Goal: Task Accomplishment & Management: Complete application form

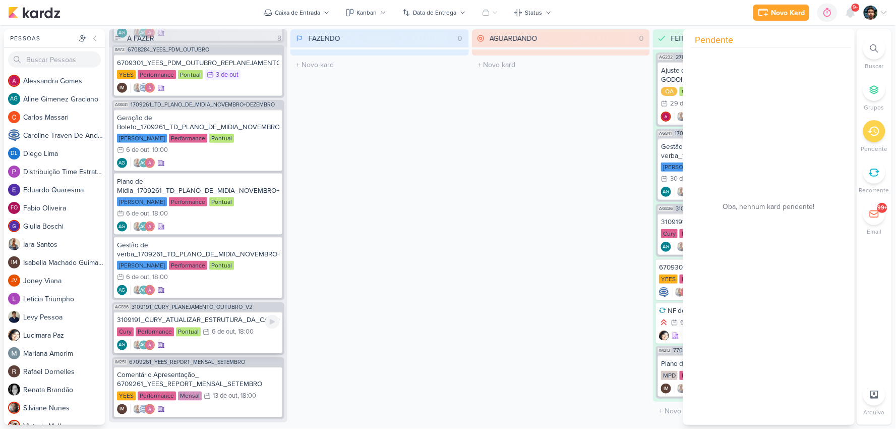
scroll to position [310, 0]
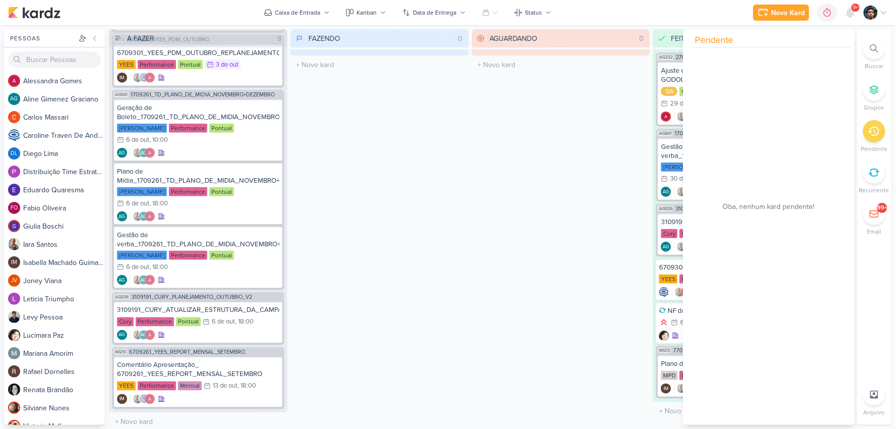
click at [472, 216] on div "AGUARDANDO 0 Mover Para Esquerda Mover Para Direita [GEOGRAPHIC_DATA] O título …" at bounding box center [561, 226] width 178 height 395
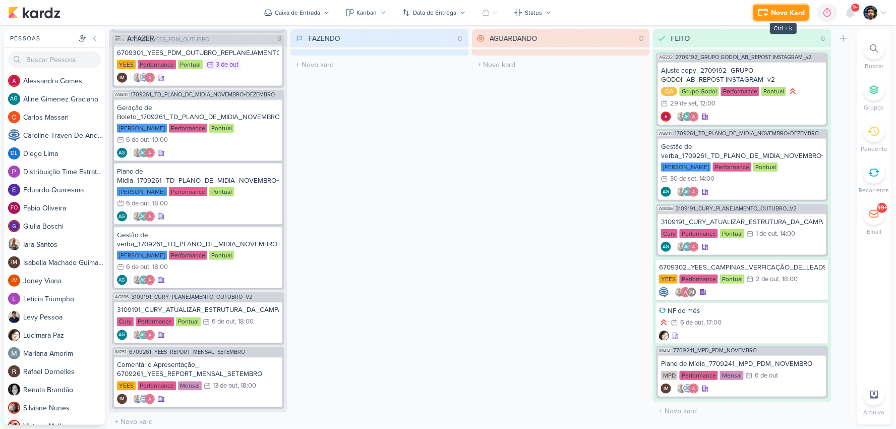
click at [788, 13] on div "Novo Kard" at bounding box center [788, 13] width 34 height 11
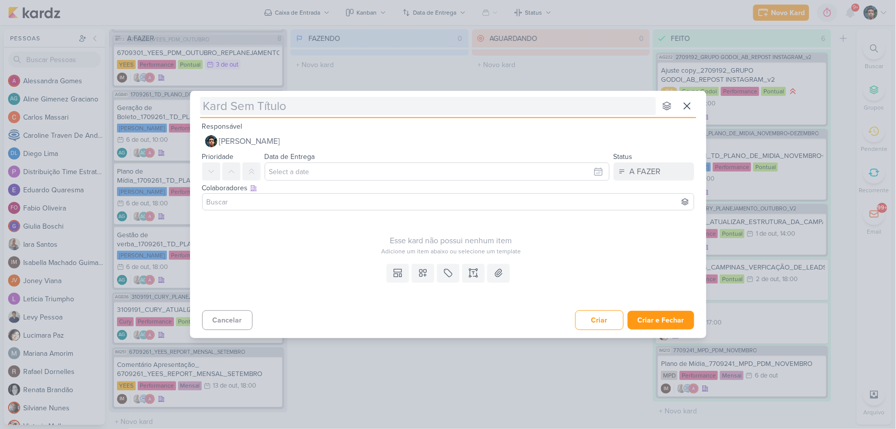
type input "V"
type input "V2"
type input "V2 planilha estoques"
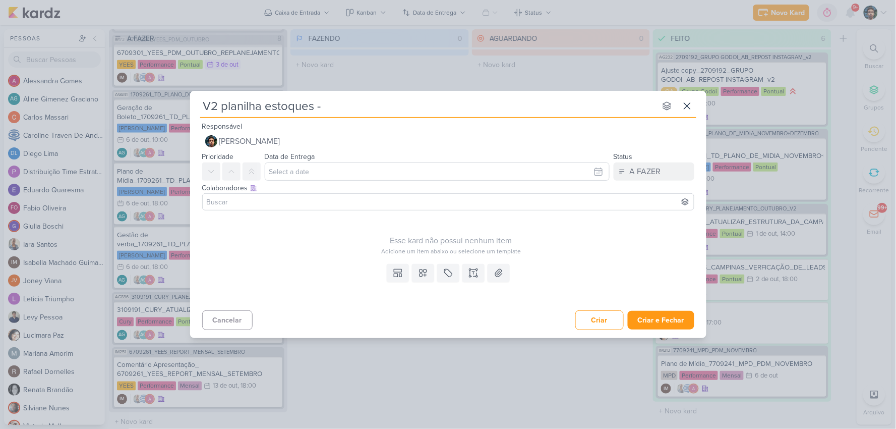
type input "V2 planilha estoques -"
type input "V2 planilha estoques - C"
type input "V2 planilha estoques -"
type input "V2 planilha estoques"
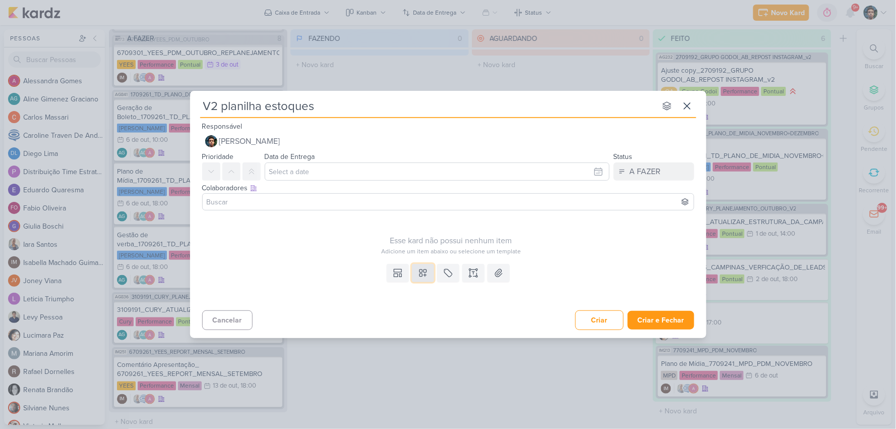
click at [421, 275] on icon at bounding box center [423, 273] width 10 height 10
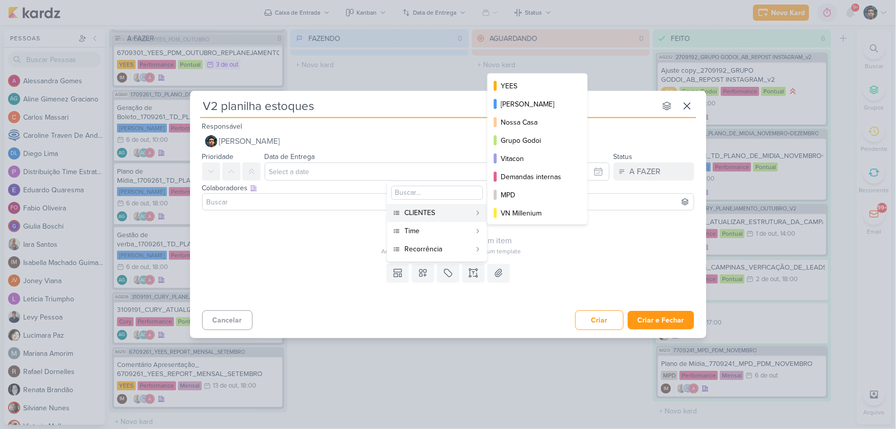
click at [448, 210] on div "CLIENTES" at bounding box center [437, 212] width 67 height 11
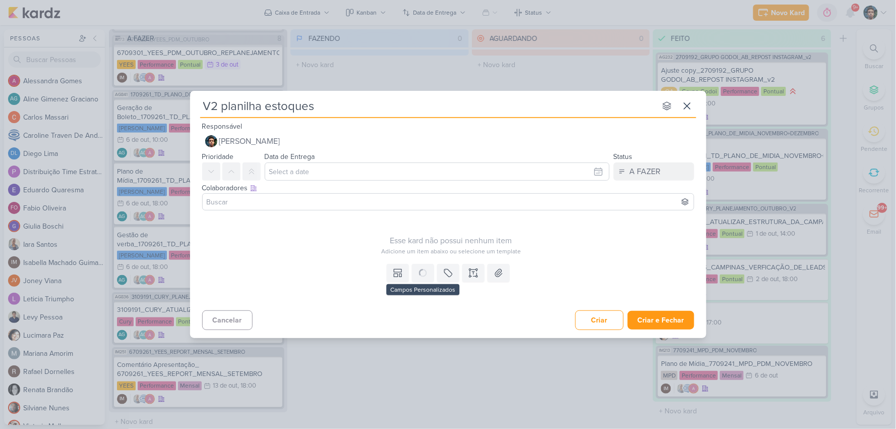
click at [415, 284] on div "Templates Campos Personalizados CLIENTES [PERSON_NAME] MPD" at bounding box center [448, 283] width 516 height 46
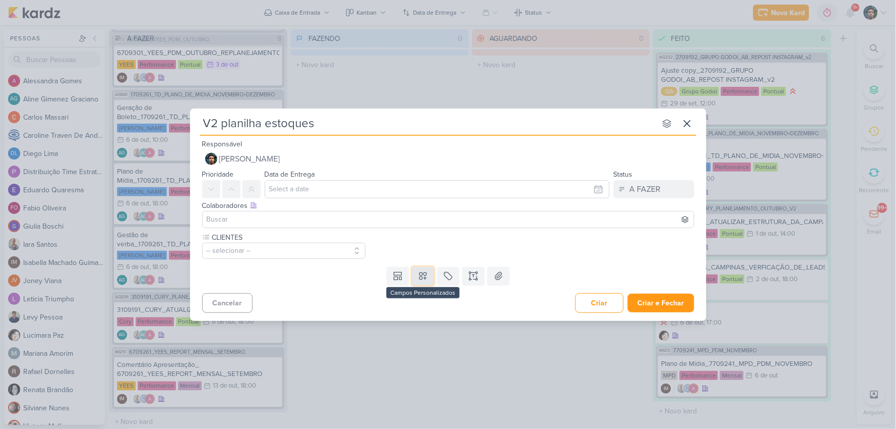
click at [416, 276] on button at bounding box center [423, 276] width 22 height 18
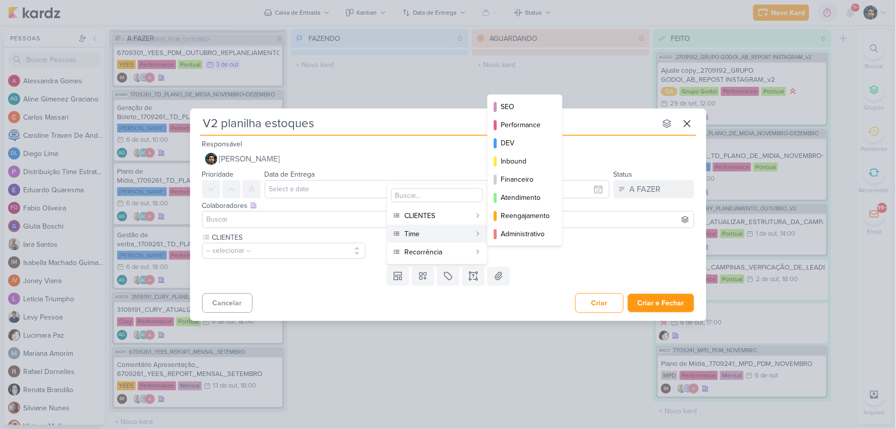
click at [430, 239] on button "Time" at bounding box center [437, 233] width 100 height 18
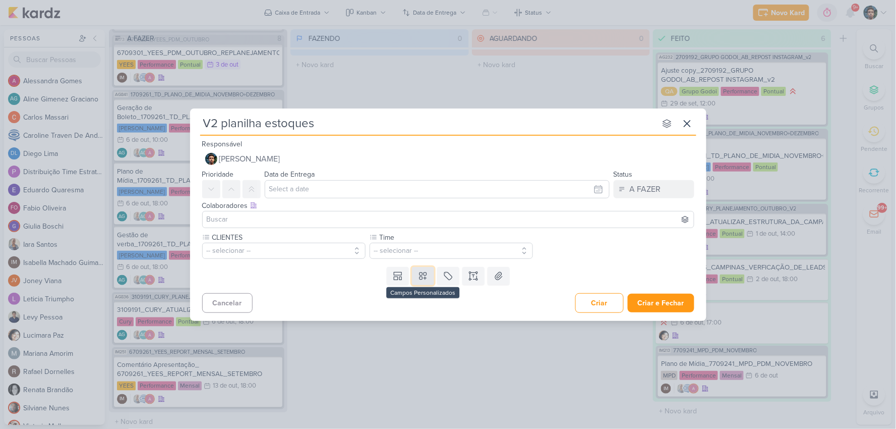
click at [428, 271] on icon at bounding box center [423, 276] width 10 height 10
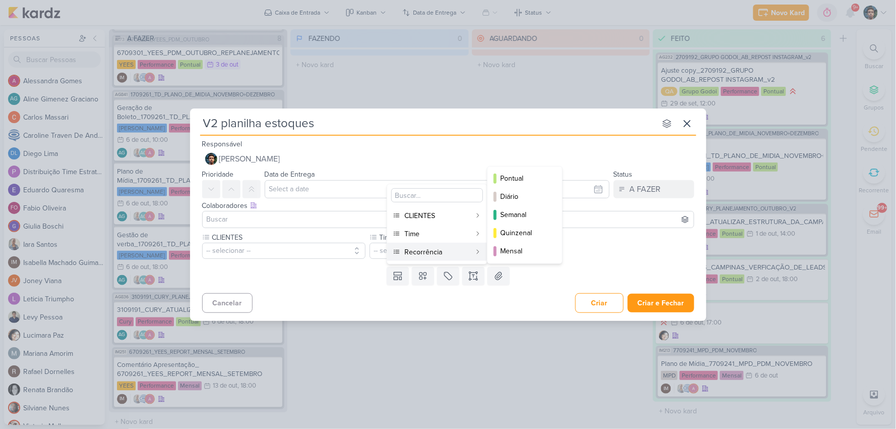
click at [428, 249] on div "Recorrência" at bounding box center [437, 252] width 67 height 11
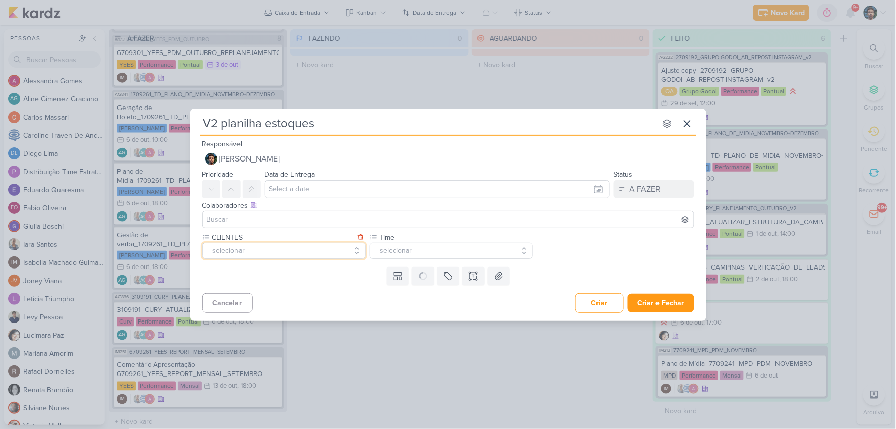
click at [343, 248] on button "-- selecionar --" at bounding box center [283, 251] width 163 height 16
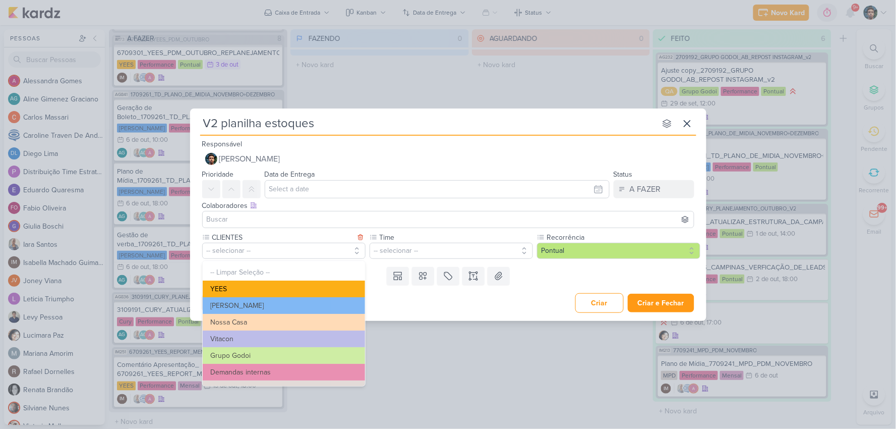
click at [253, 294] on button "YEES" at bounding box center [284, 288] width 162 height 17
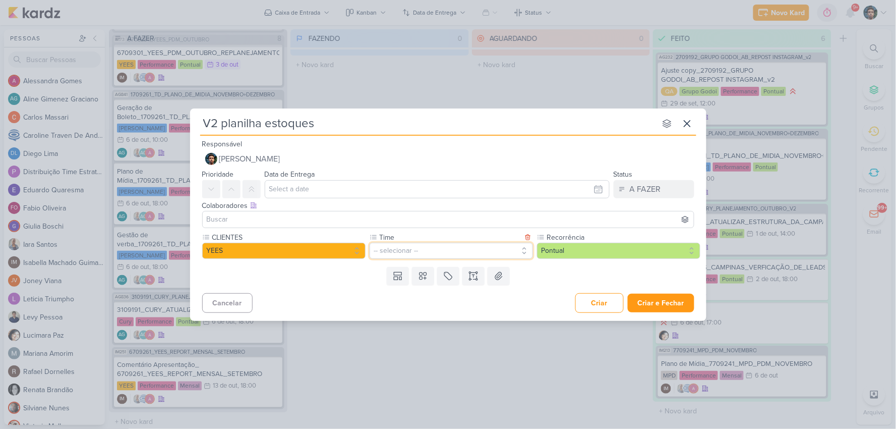
click at [439, 247] on button "-- selecionar --" at bounding box center [451, 251] width 163 height 16
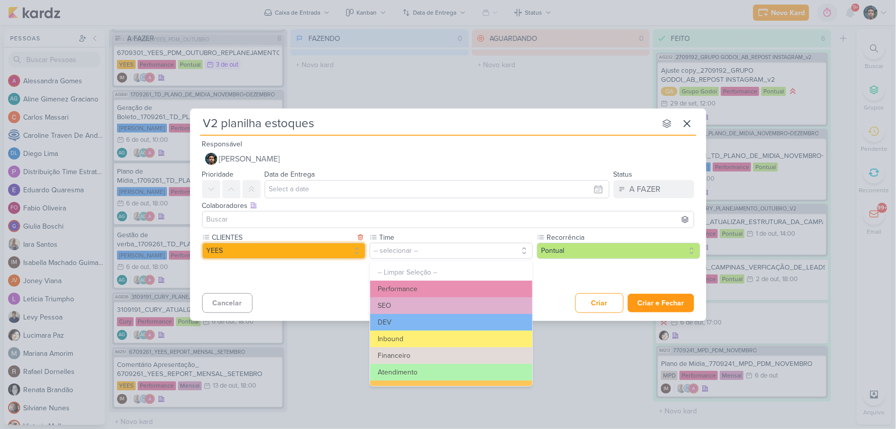
click at [327, 249] on button "YEES" at bounding box center [283, 251] width 163 height 16
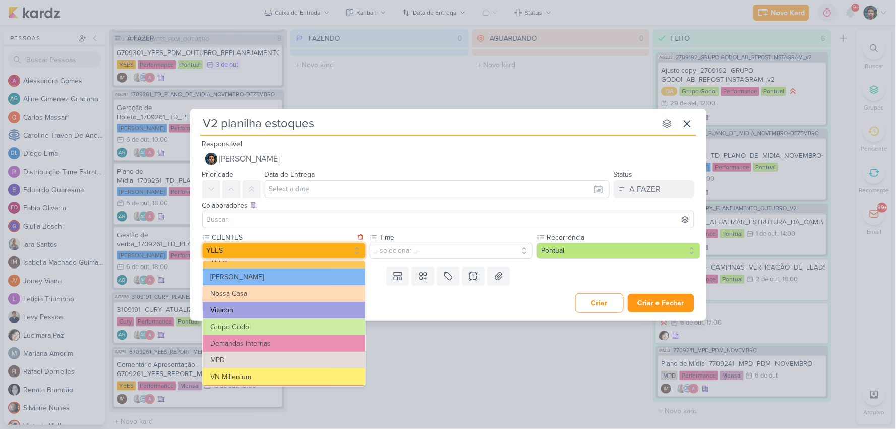
scroll to position [112, 0]
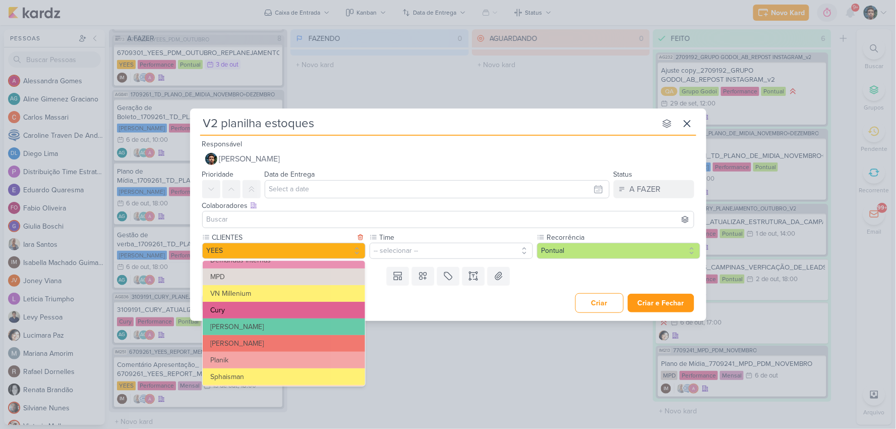
click at [248, 307] on button "Cury" at bounding box center [284, 309] width 162 height 17
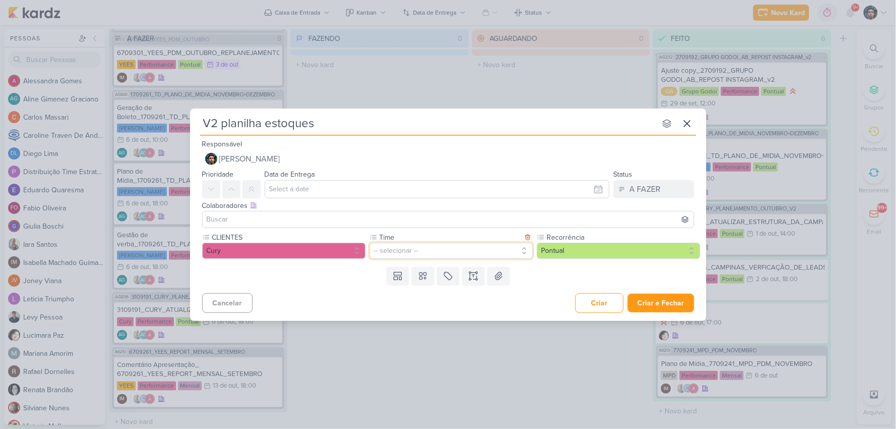
click at [414, 253] on button "-- selecionar --" at bounding box center [451, 251] width 163 height 16
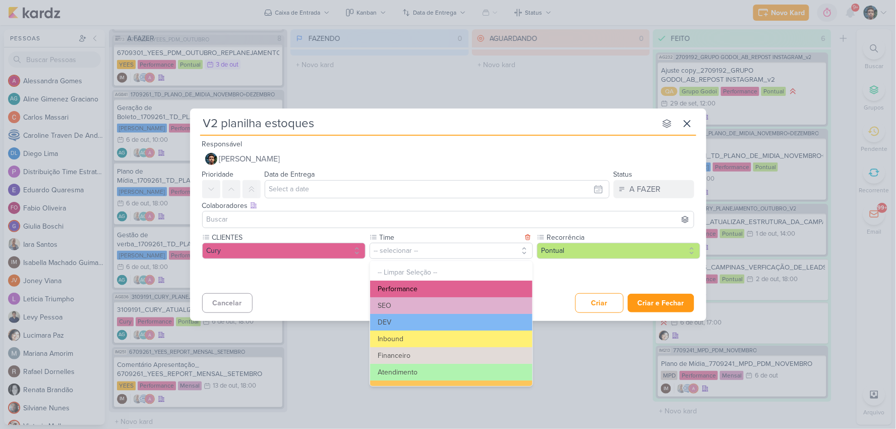
click at [440, 287] on button "Performance" at bounding box center [451, 288] width 162 height 17
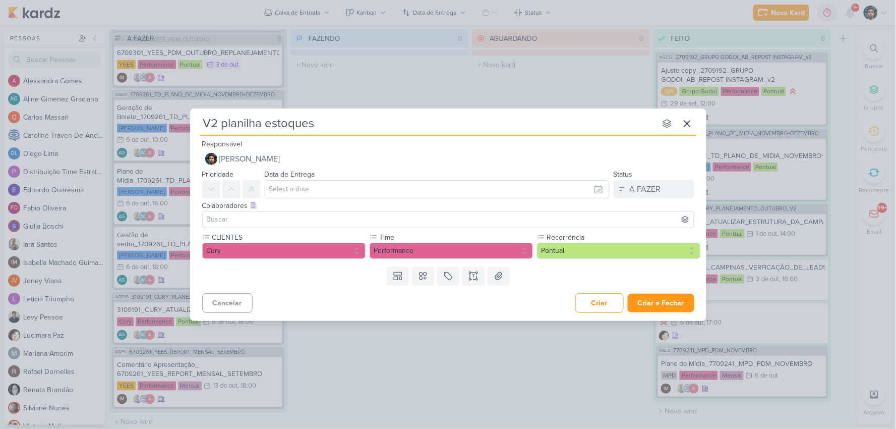
click at [283, 215] on input at bounding box center [448, 219] width 487 height 12
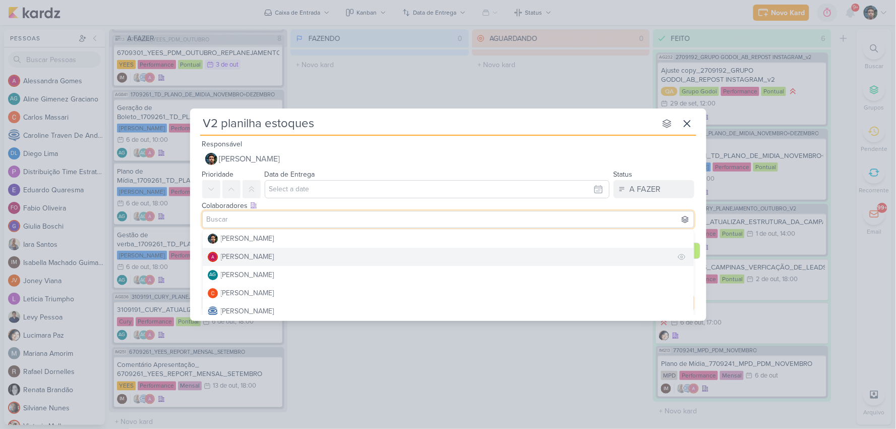
click at [269, 253] on div "[PERSON_NAME]" at bounding box center [247, 256] width 53 height 11
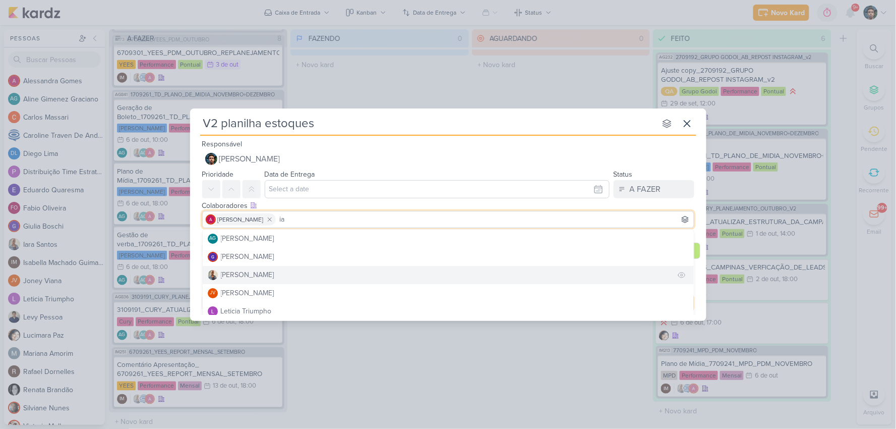
type input "ia"
click at [272, 270] on button "[PERSON_NAME]" at bounding box center [448, 275] width 491 height 18
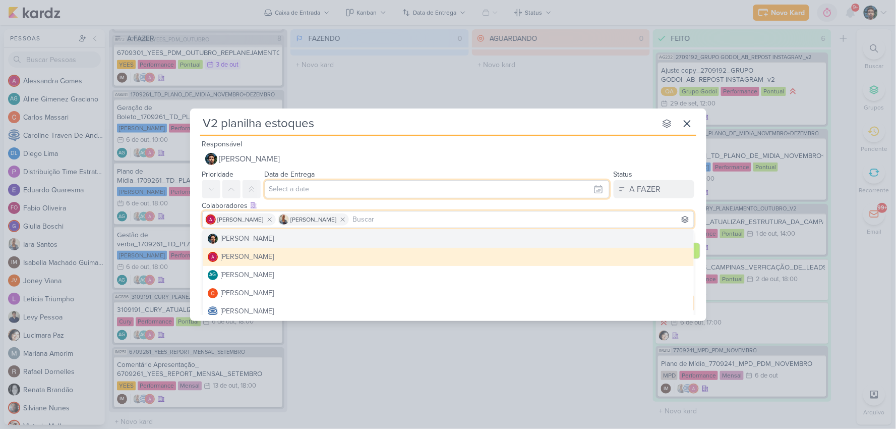
click at [333, 185] on input "text" at bounding box center [437, 189] width 345 height 18
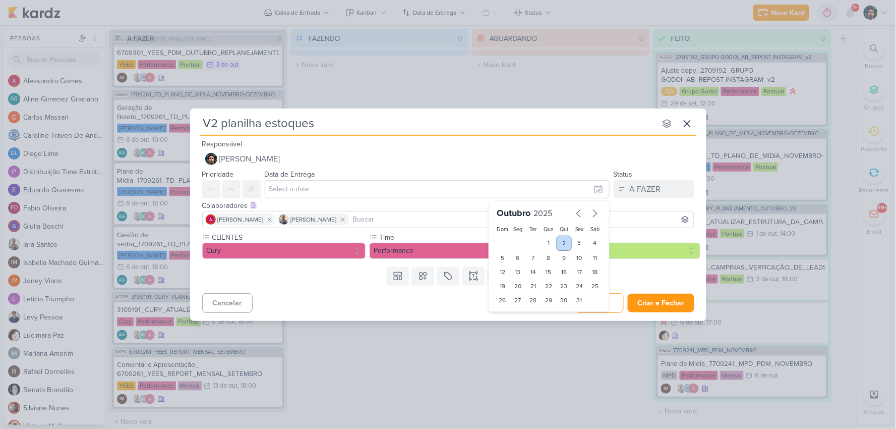
click at [562, 239] on div "2" at bounding box center [565, 242] width 16 height 15
type input "2 de outubro de 2025 às 23:59"
click at [653, 298] on button "Criar e Fechar" at bounding box center [661, 302] width 67 height 19
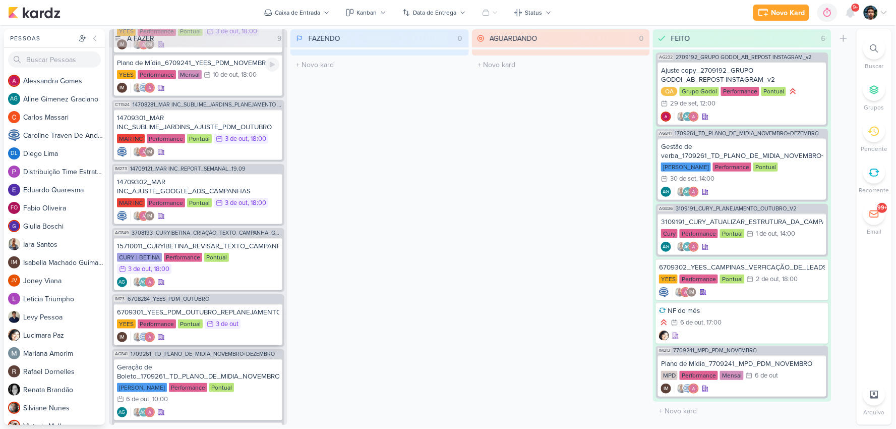
scroll to position [0, 0]
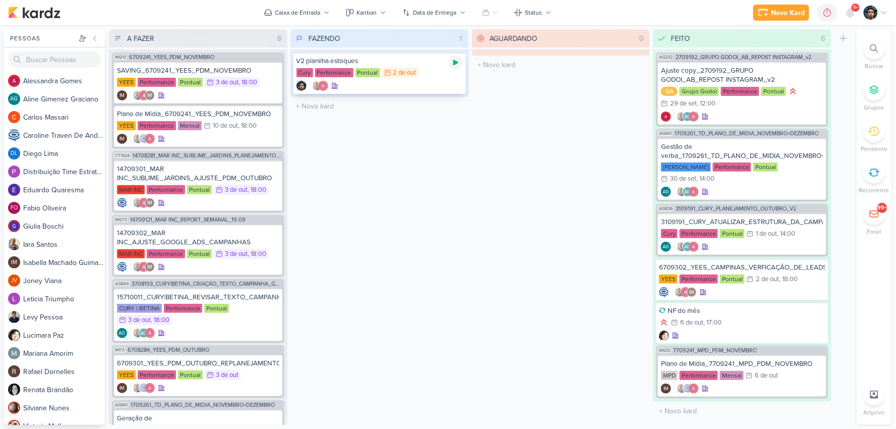
click at [452, 62] on icon at bounding box center [456, 62] width 8 height 8
